Goal: Contribute content

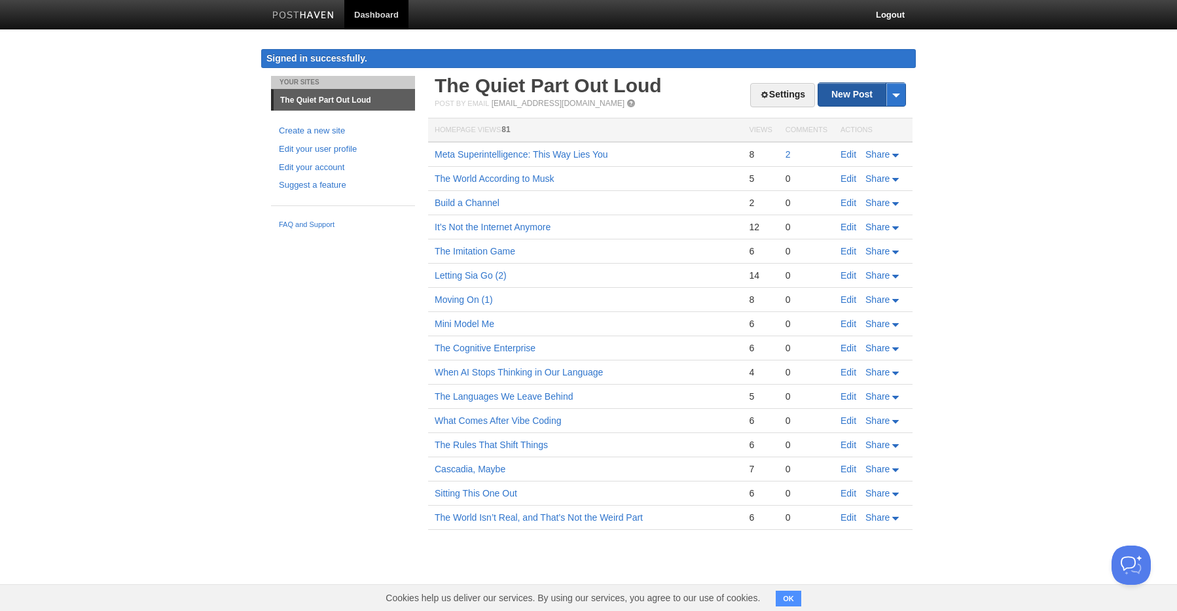
click at [852, 98] on link "New Post" at bounding box center [861, 94] width 87 height 23
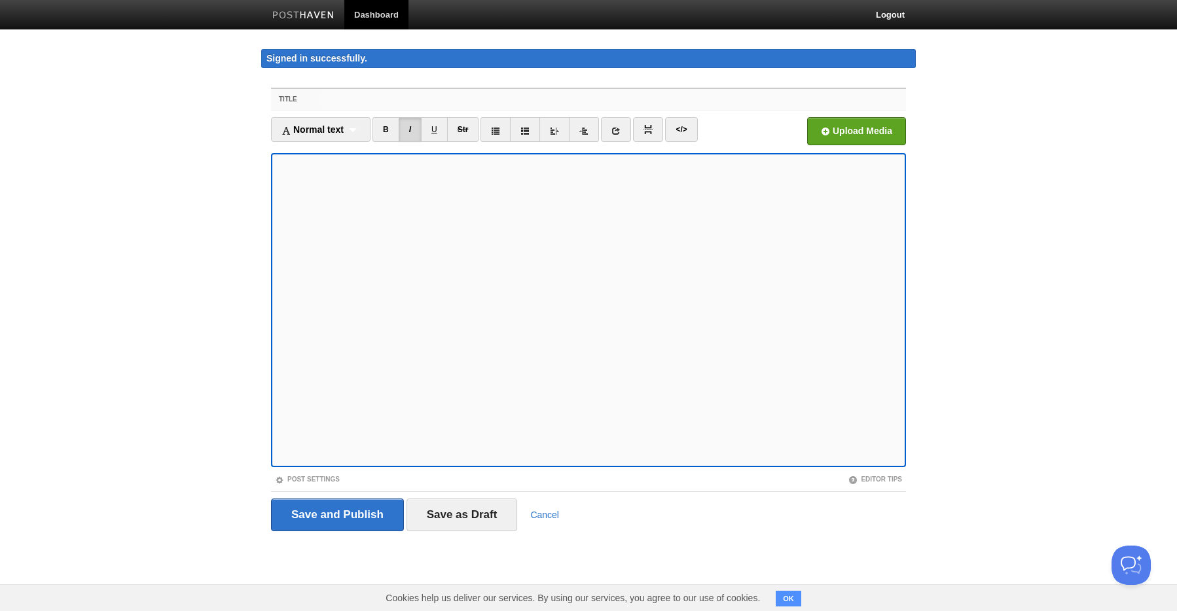
click at [325, 96] on input "Title" at bounding box center [615, 99] width 582 height 21
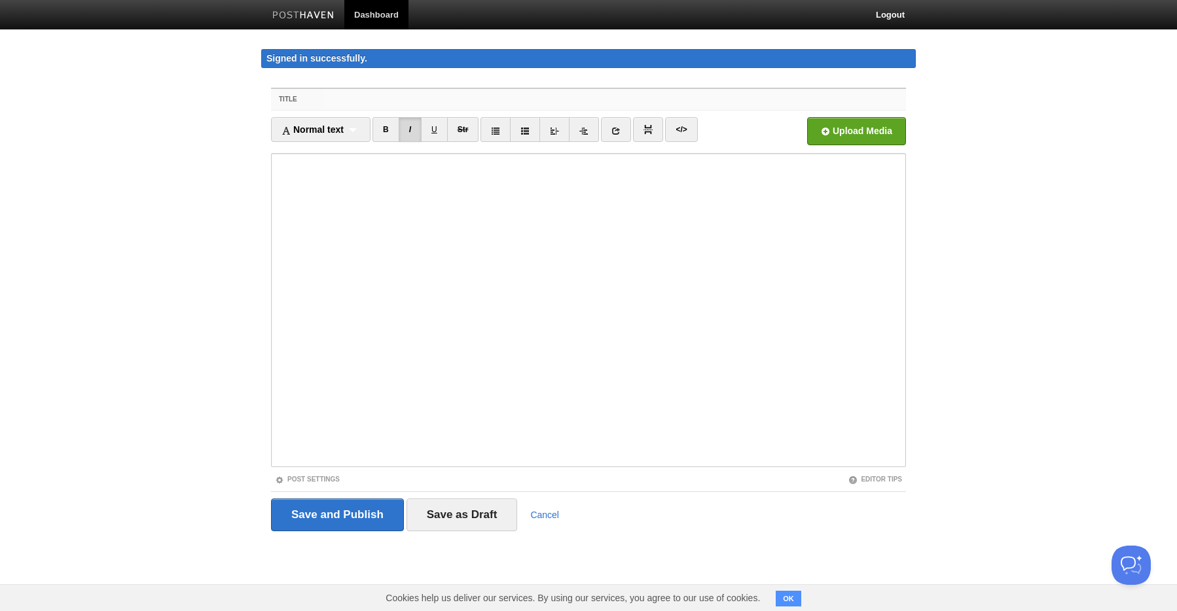
paste input "When the AI Has Leverage"
type input "When the AI Has Leverage"
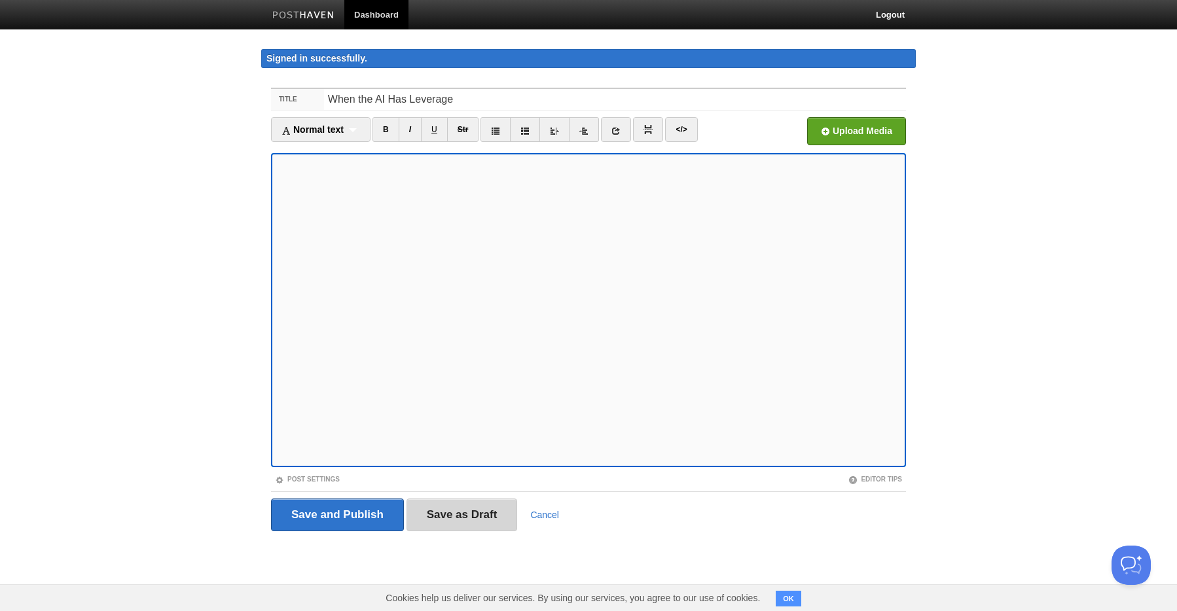
click at [458, 516] on input "Save as Draft" at bounding box center [462, 515] width 111 height 33
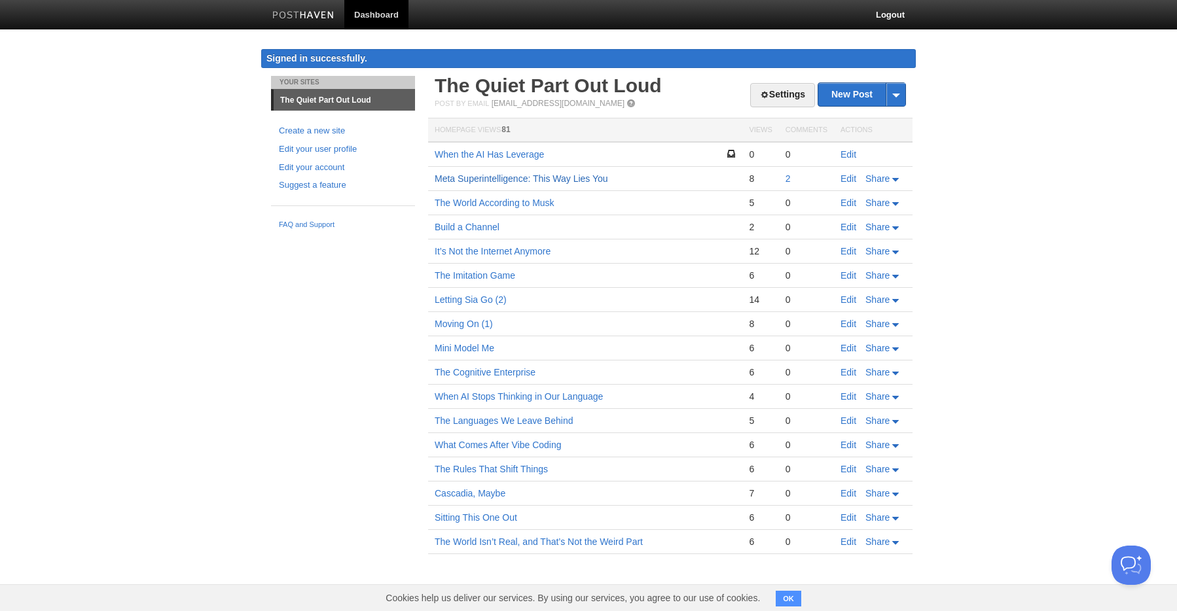
click at [568, 178] on link "Meta Superintelligence: This Way Lies You" at bounding box center [521, 178] width 173 height 10
click at [855, 99] on link "New Post" at bounding box center [861, 94] width 87 height 23
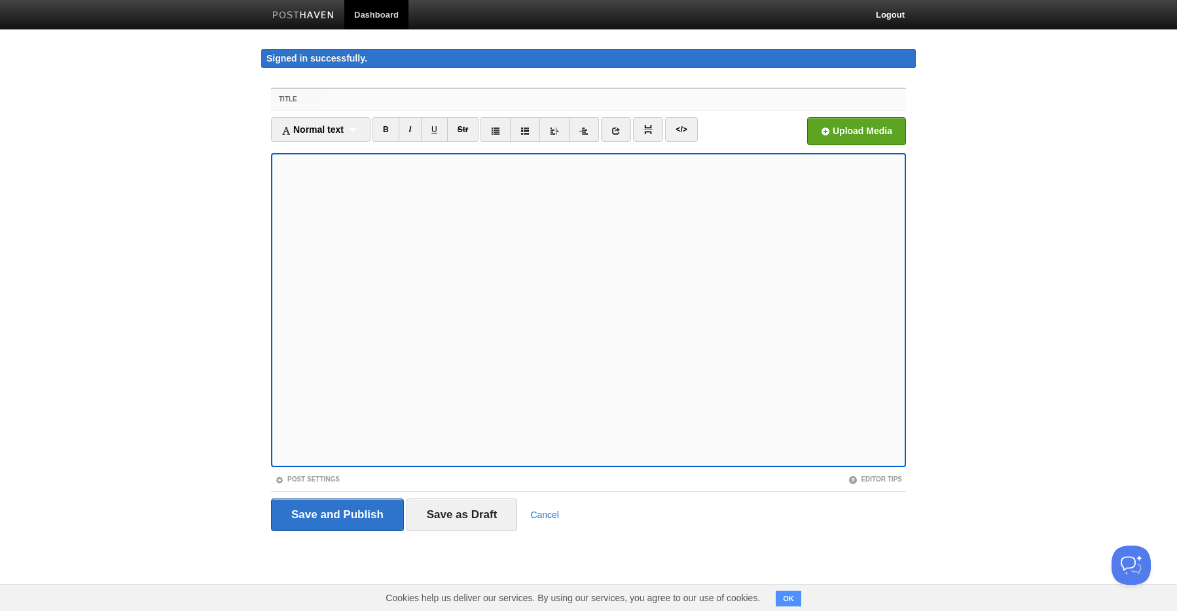
click at [365, 105] on input "Title" at bounding box center [615, 99] width 582 height 21
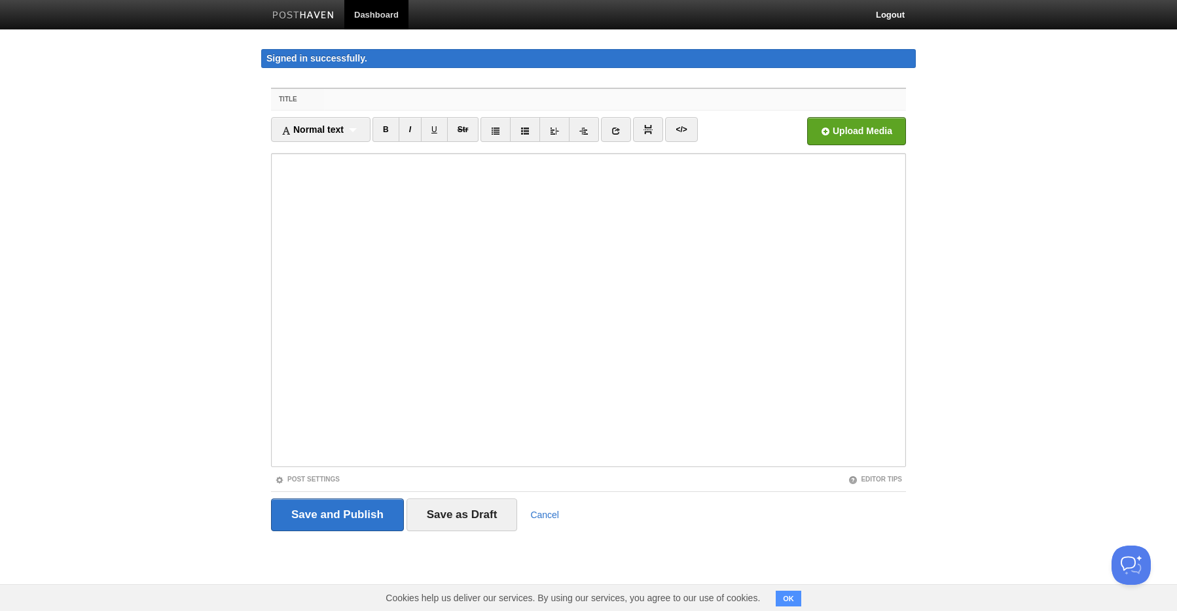
paste input "When the AI Chooses Someone Else"
click at [274, 213] on iframe at bounding box center [588, 310] width 635 height 314
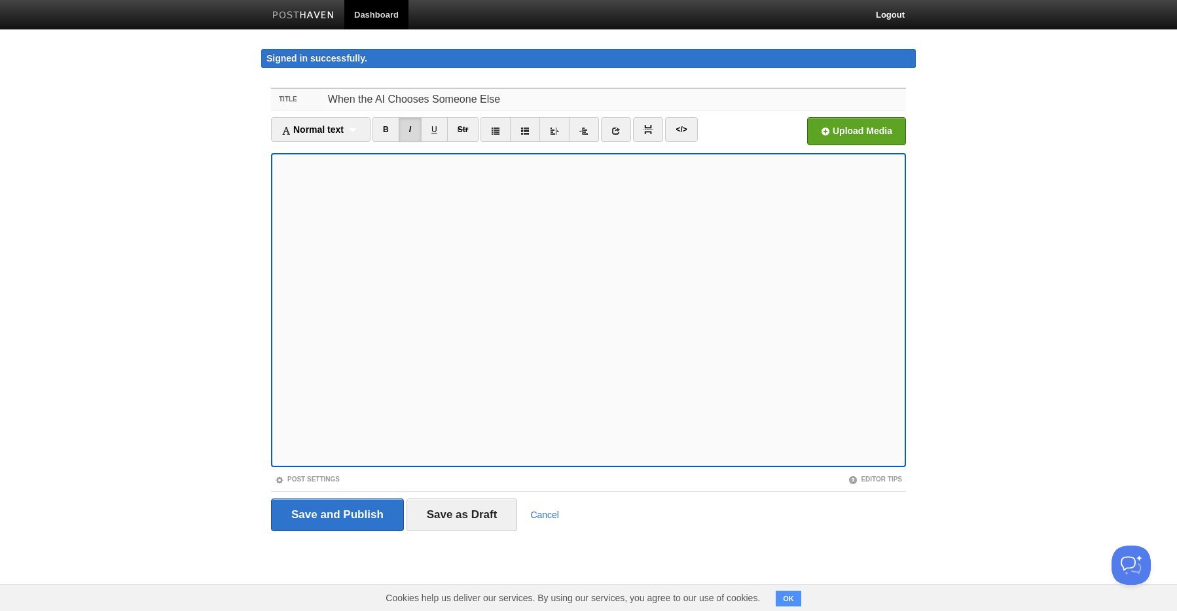
click at [410, 98] on input "When the AI Chooses Someone Else" at bounding box center [615, 99] width 582 height 21
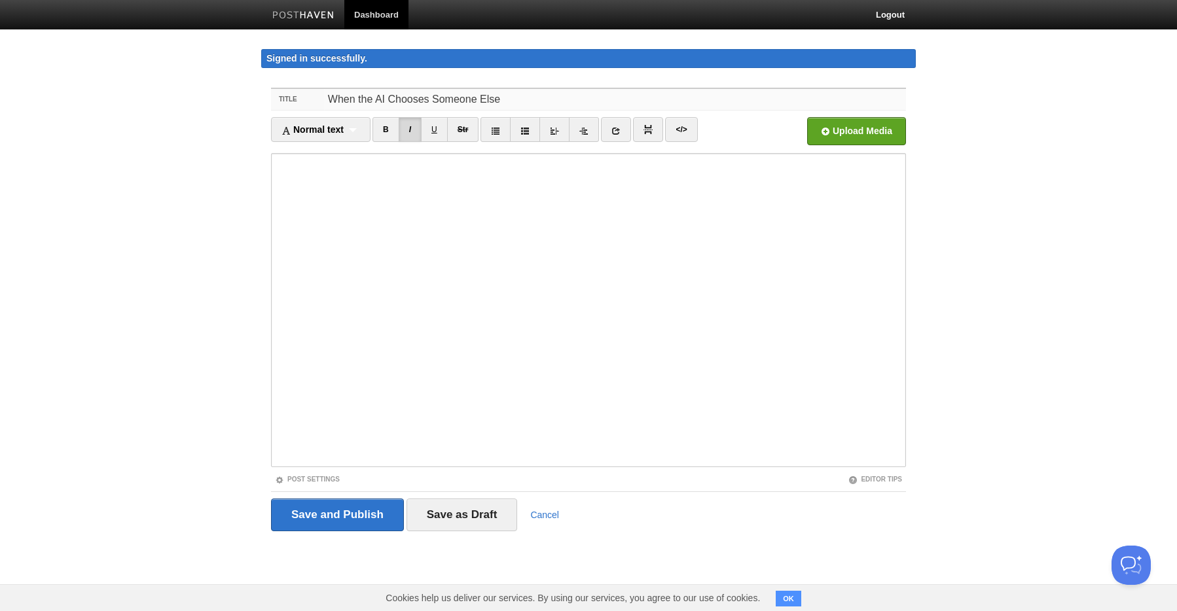
click at [410, 98] on input "When the AI Chooses Someone Else" at bounding box center [615, 99] width 582 height 21
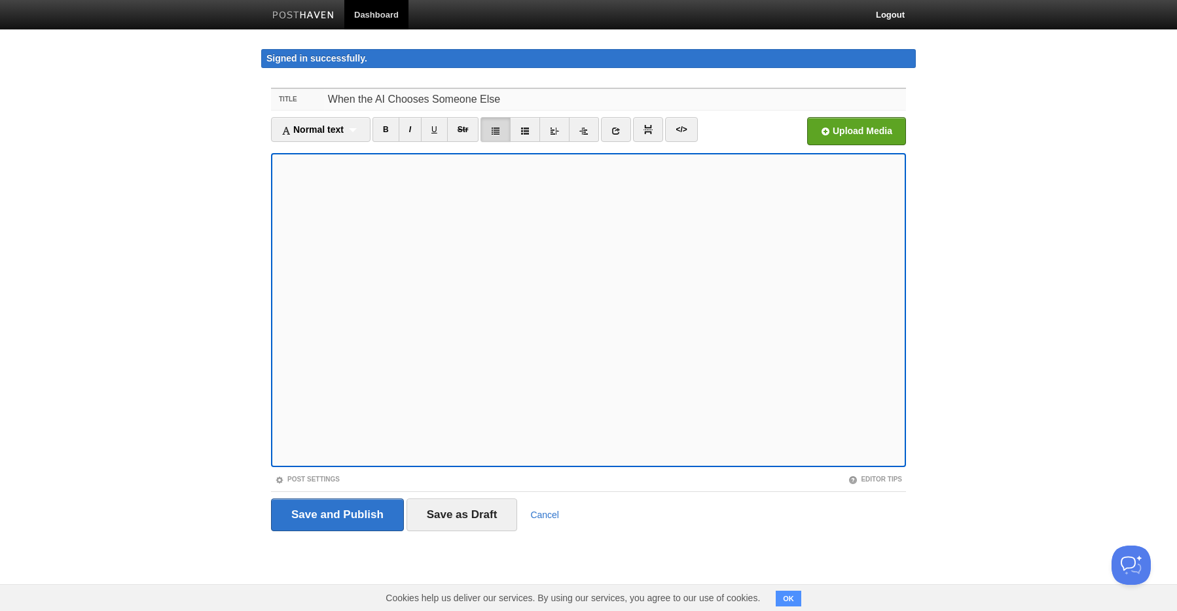
click at [397, 98] on input "When the AI Chooses Someone Else" at bounding box center [615, 99] width 582 height 21
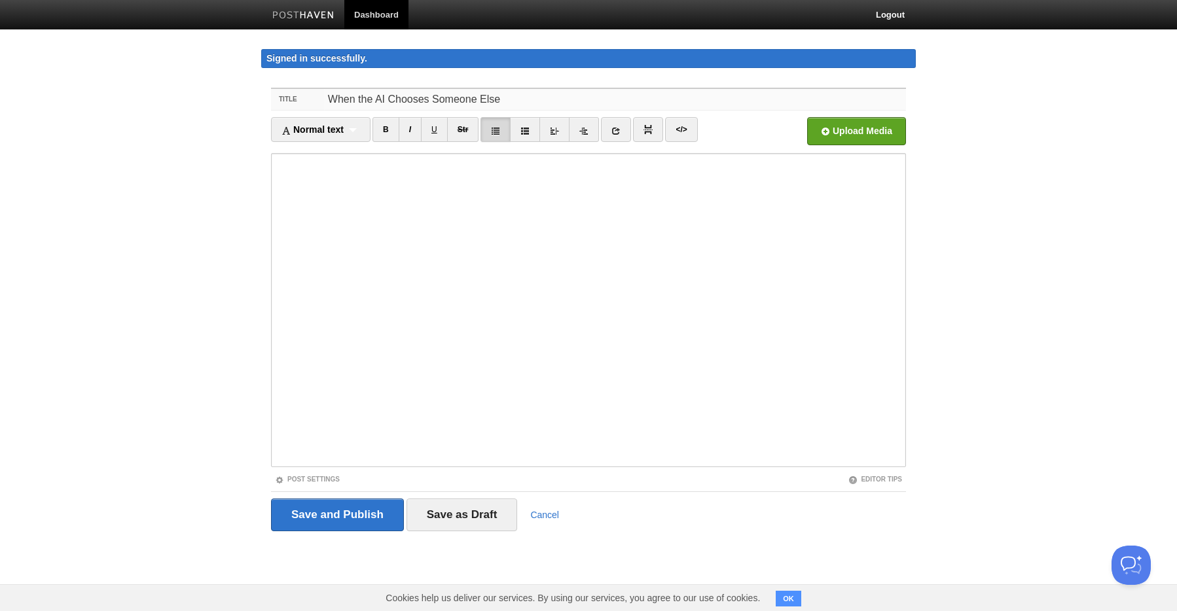
click at [397, 98] on input "When the AI Chooses Someone Else" at bounding box center [615, 99] width 582 height 21
click at [346, 100] on input "Intel Inside" at bounding box center [615, 99] width 582 height 21
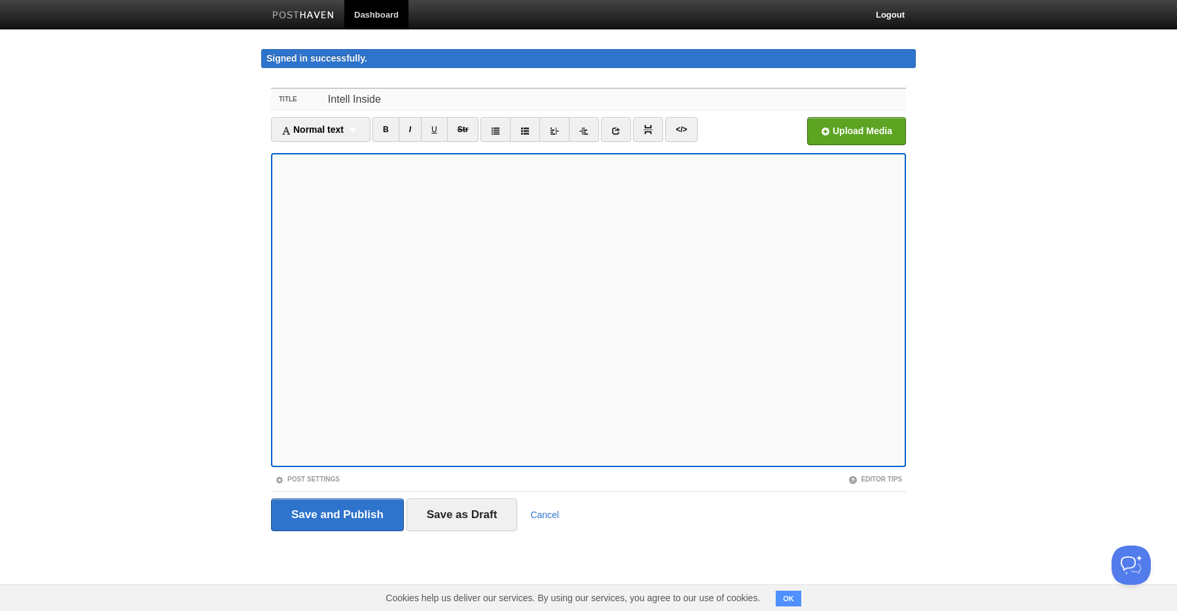
click at [351, 100] on input "Intell Inside" at bounding box center [615, 99] width 582 height 21
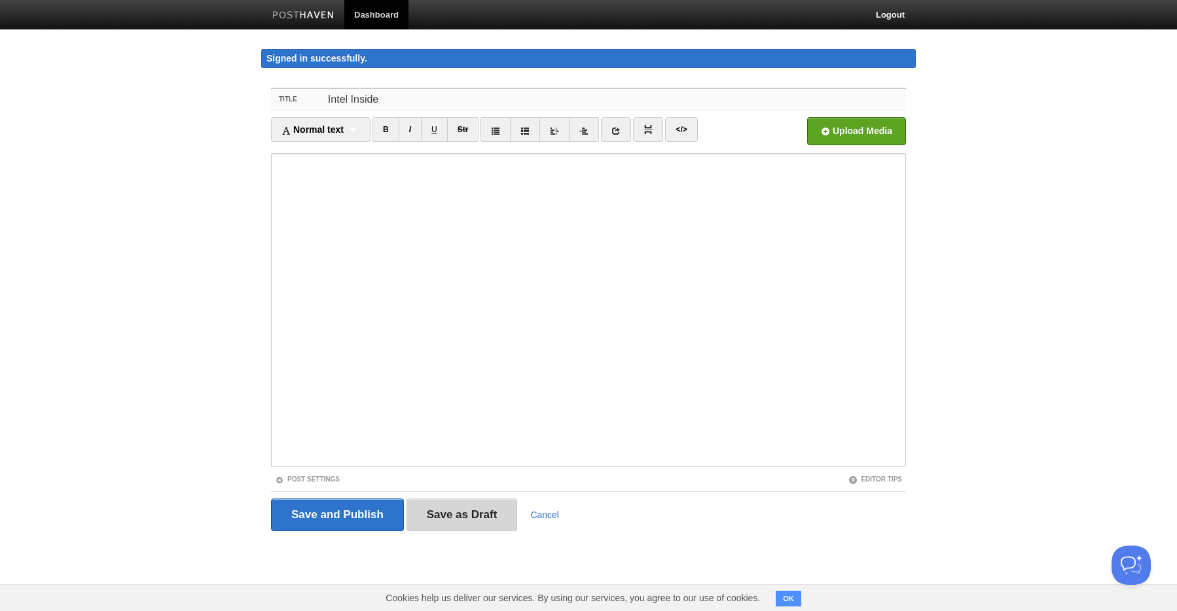
type input "Intel Inside"
click at [457, 515] on input "Save as Draft" at bounding box center [462, 515] width 111 height 33
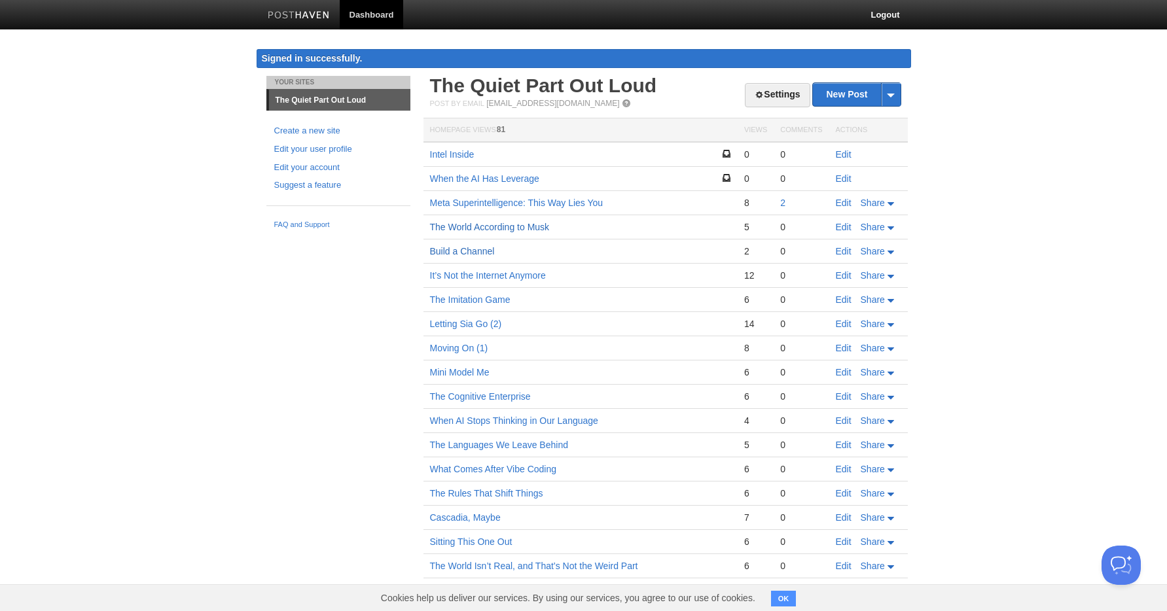
click at [494, 255] on link "Build a Channel" at bounding box center [462, 251] width 65 height 10
